Goal: Communication & Community: Participate in discussion

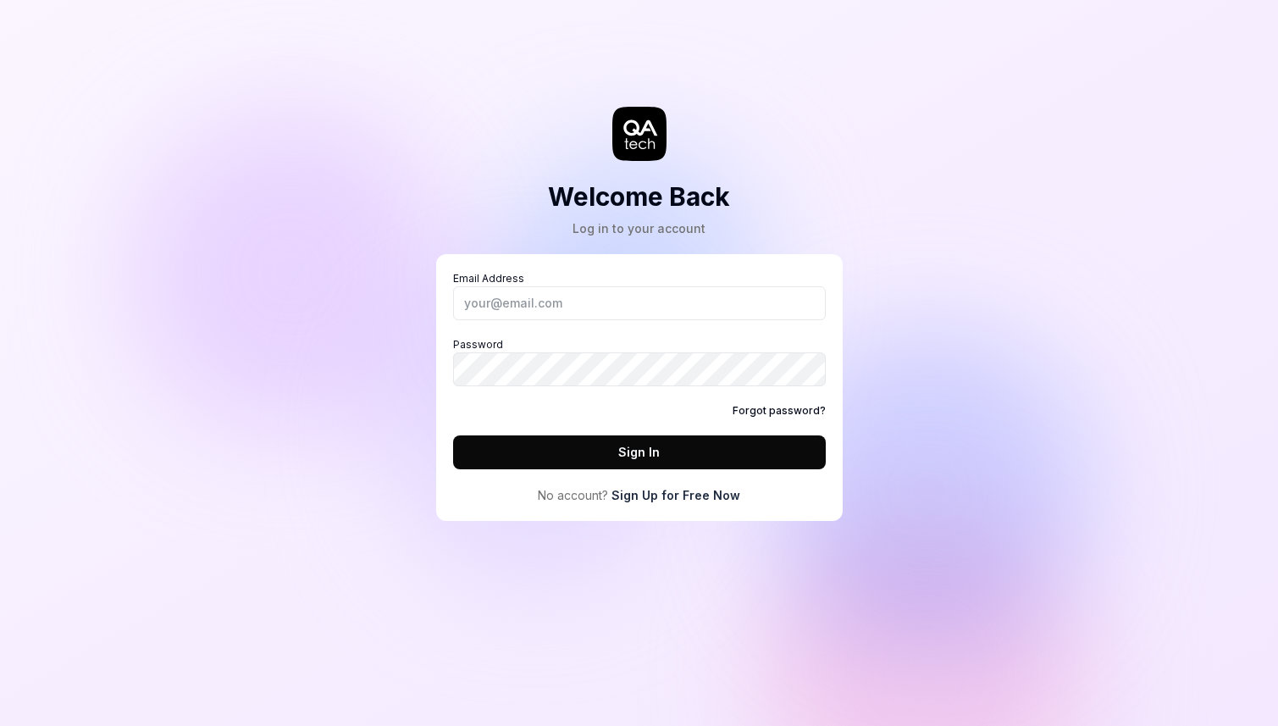
type input "[EMAIL_ADDRESS][PERSON_NAME][DOMAIN_NAME]"
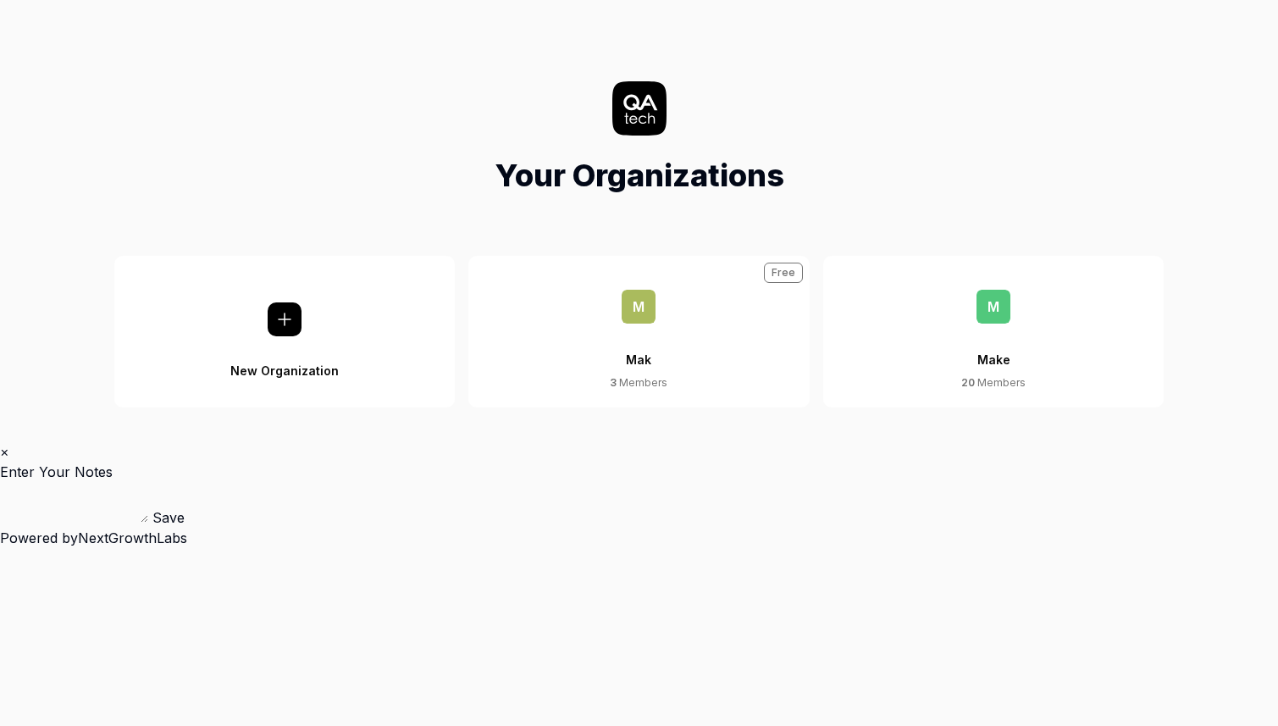
click at [947, 310] on button "M Make 20 Members" at bounding box center [993, 332] width 341 height 152
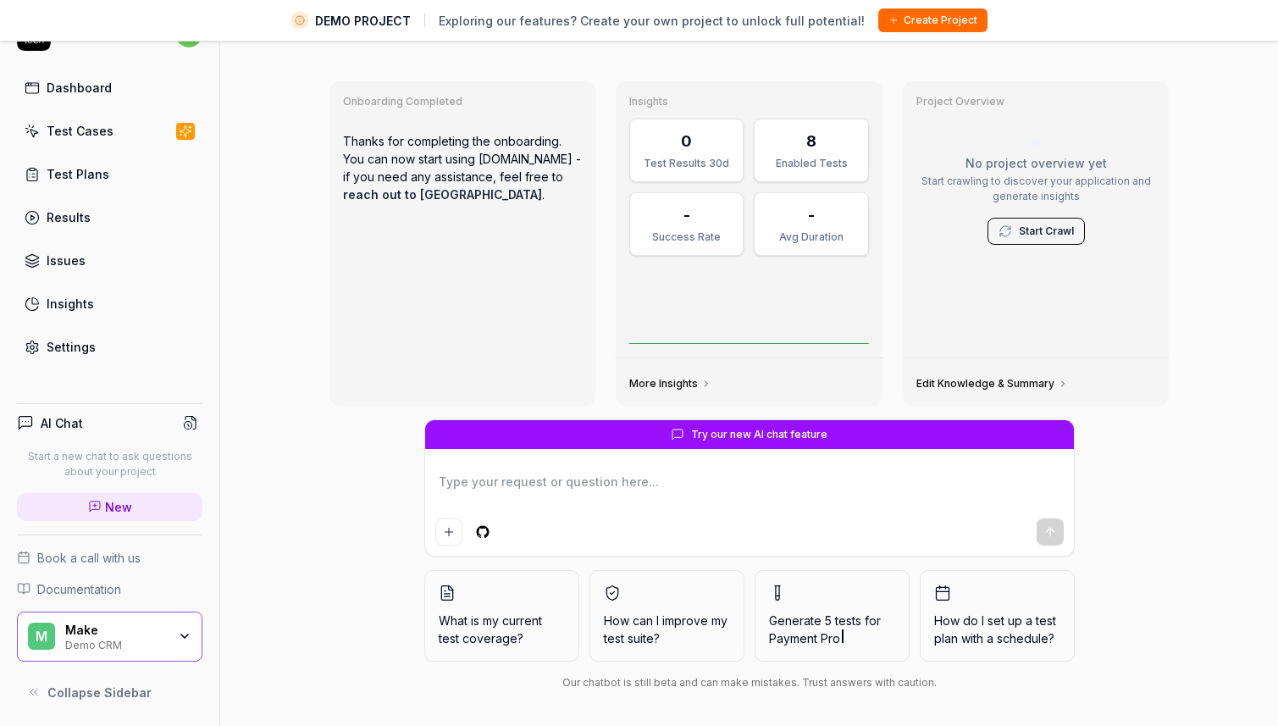
click at [125, 632] on div "Make" at bounding box center [116, 629] width 102 height 15
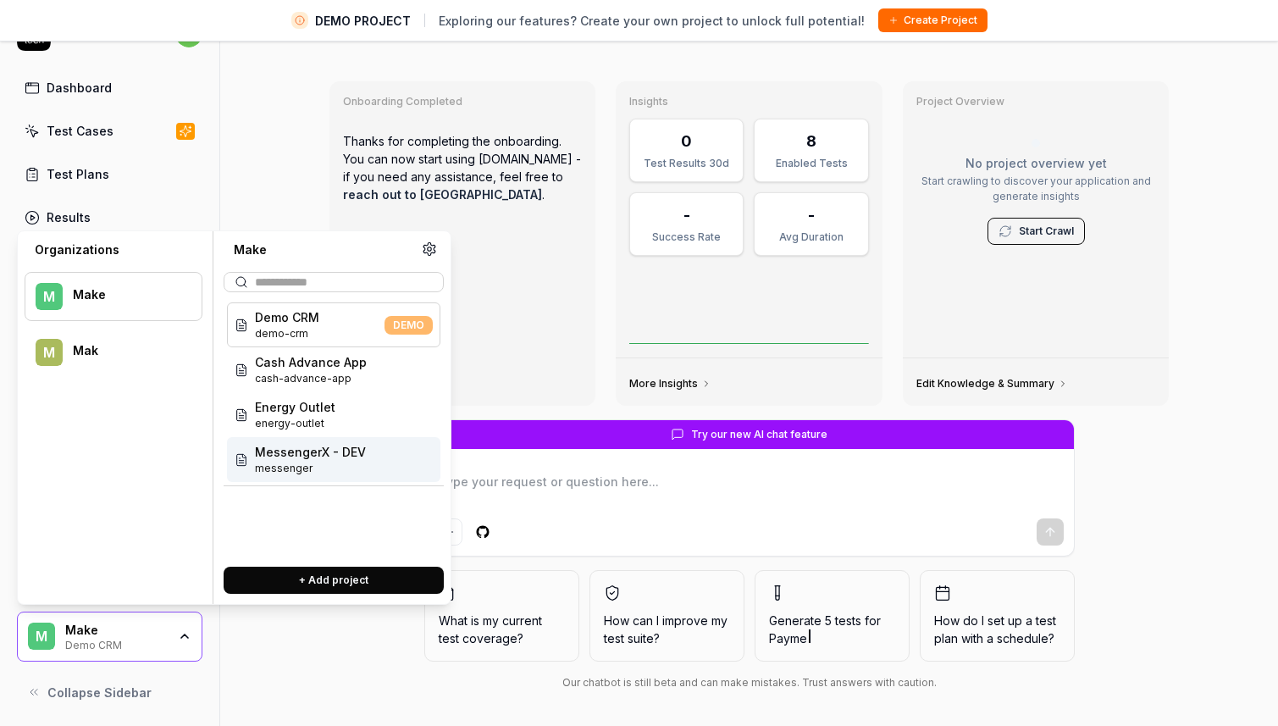
click at [296, 463] on span "messenger" at bounding box center [310, 468] width 111 height 15
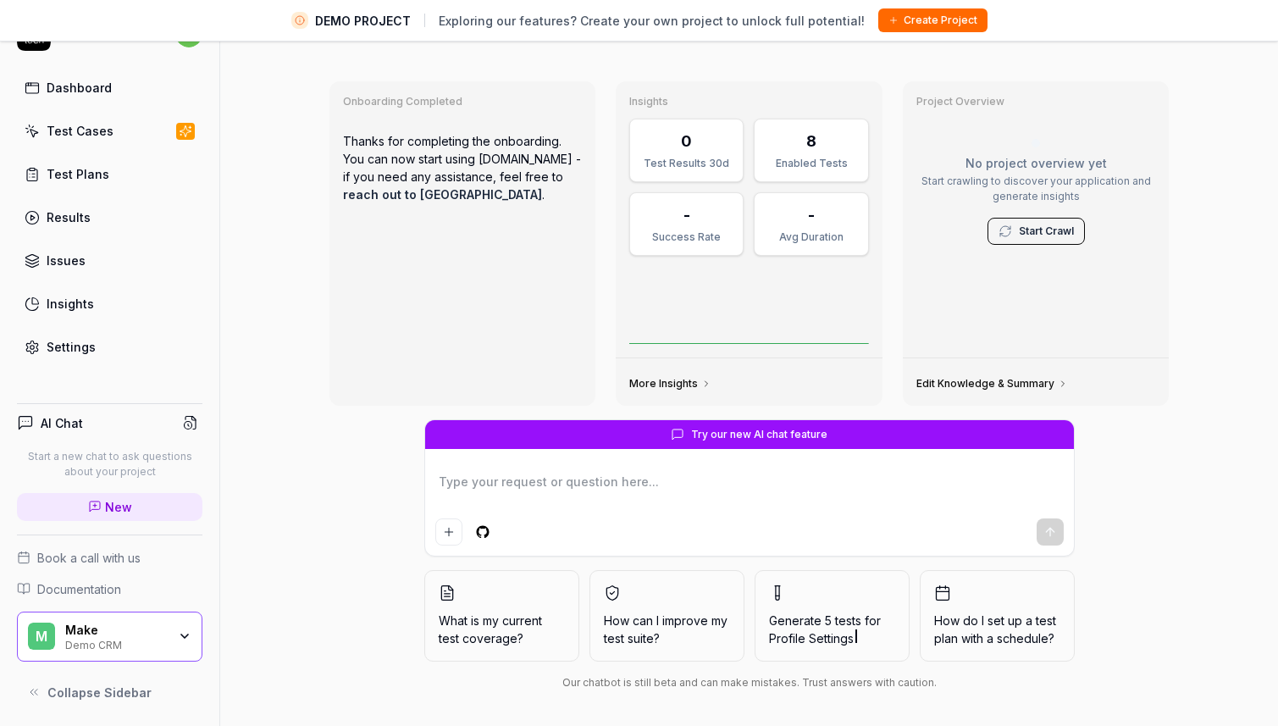
click at [137, 622] on div "Make" at bounding box center [116, 629] width 102 height 15
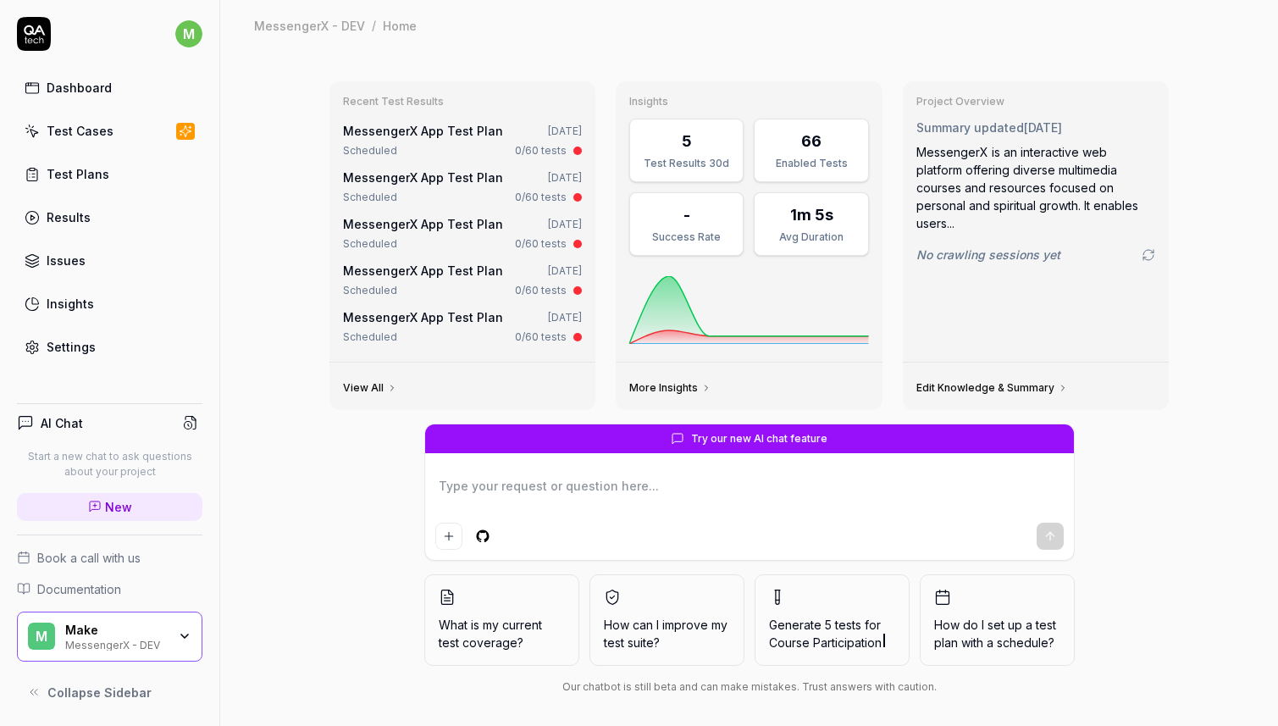
type textarea "*"
click at [372, 389] on link "View All" at bounding box center [370, 388] width 54 height 14
